Goal: Navigation & Orientation: Find specific page/section

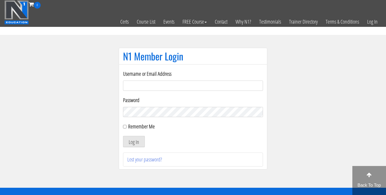
click at [133, 86] on input "Username or Email Address" at bounding box center [193, 86] width 140 height 10
type input "bosslady"
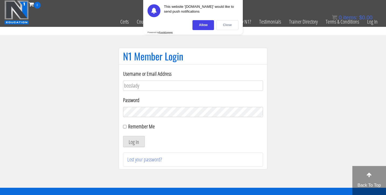
click at [225, 24] on div "Close" at bounding box center [227, 25] width 22 height 10
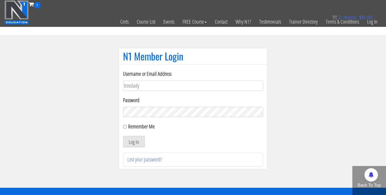
click at [123, 136] on button "Log In" at bounding box center [134, 141] width 22 height 11
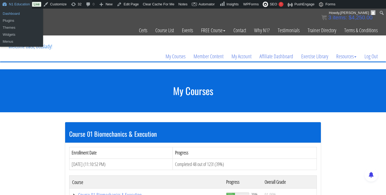
click at [15, 13] on link "Dashboard" at bounding box center [21, 13] width 43 height 7
